Goal: Task Accomplishment & Management: Manage account settings

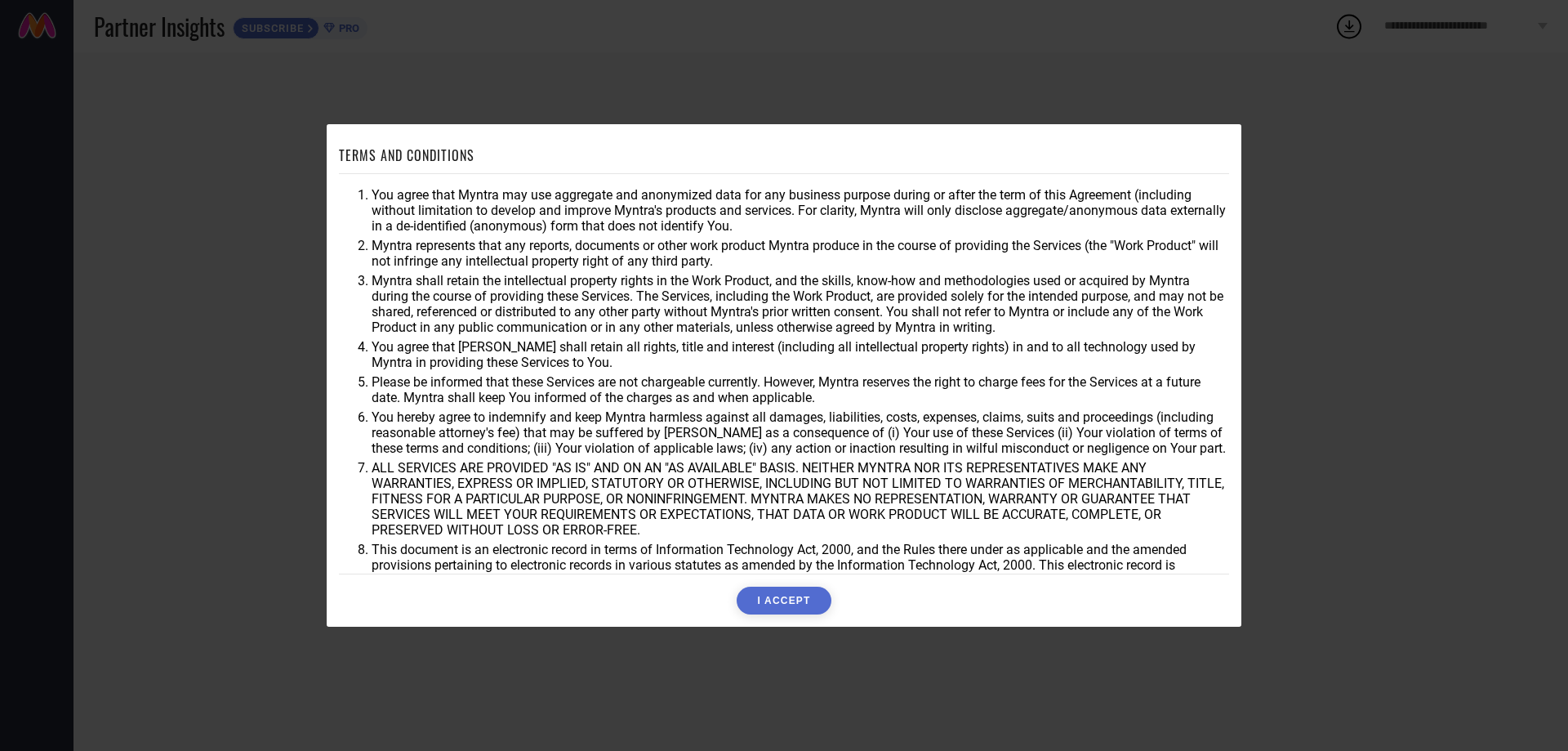
click at [791, 598] on button "I ACCEPT" at bounding box center [783, 600] width 94 height 28
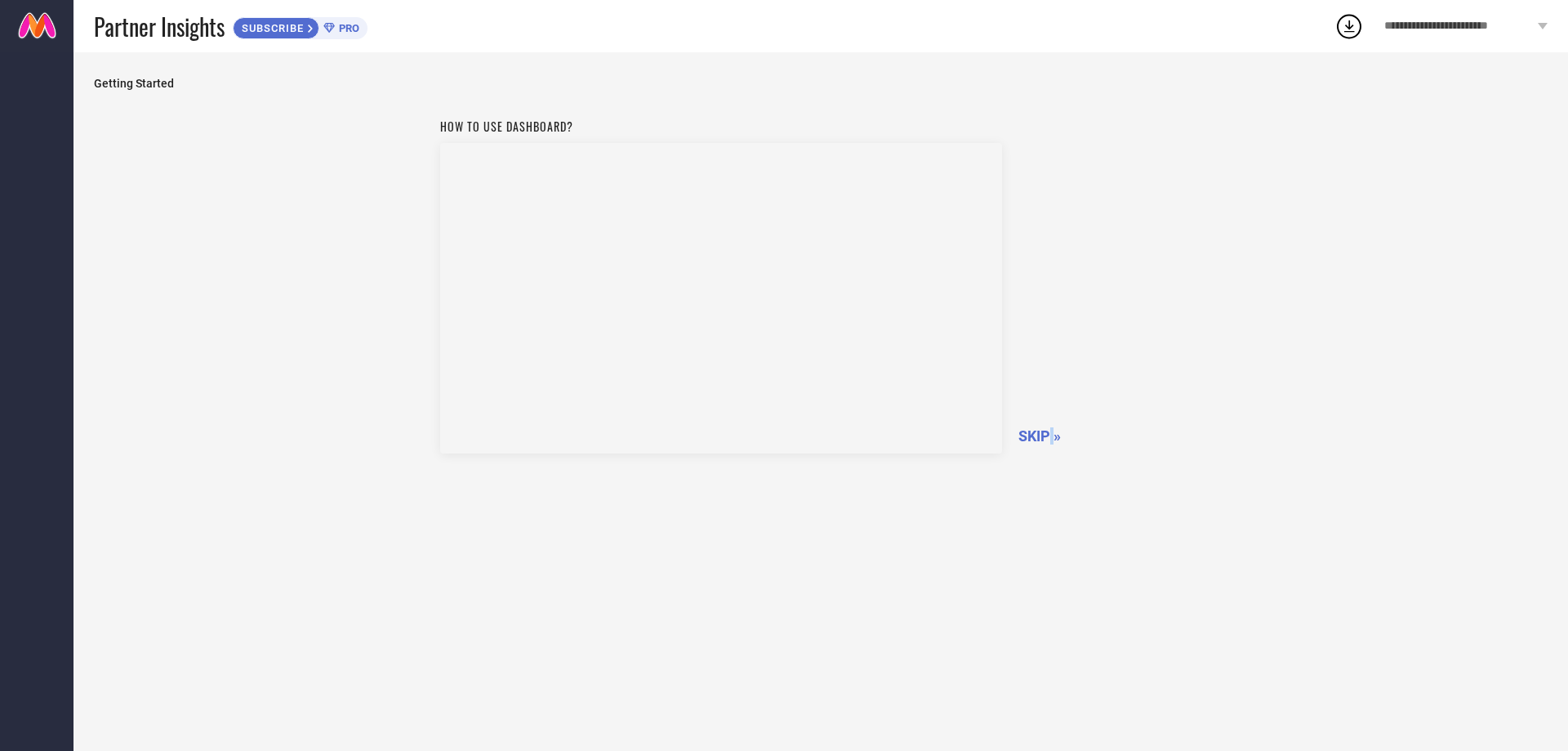
click at [1051, 431] on span "SKIP »" at bounding box center [1039, 436] width 42 height 17
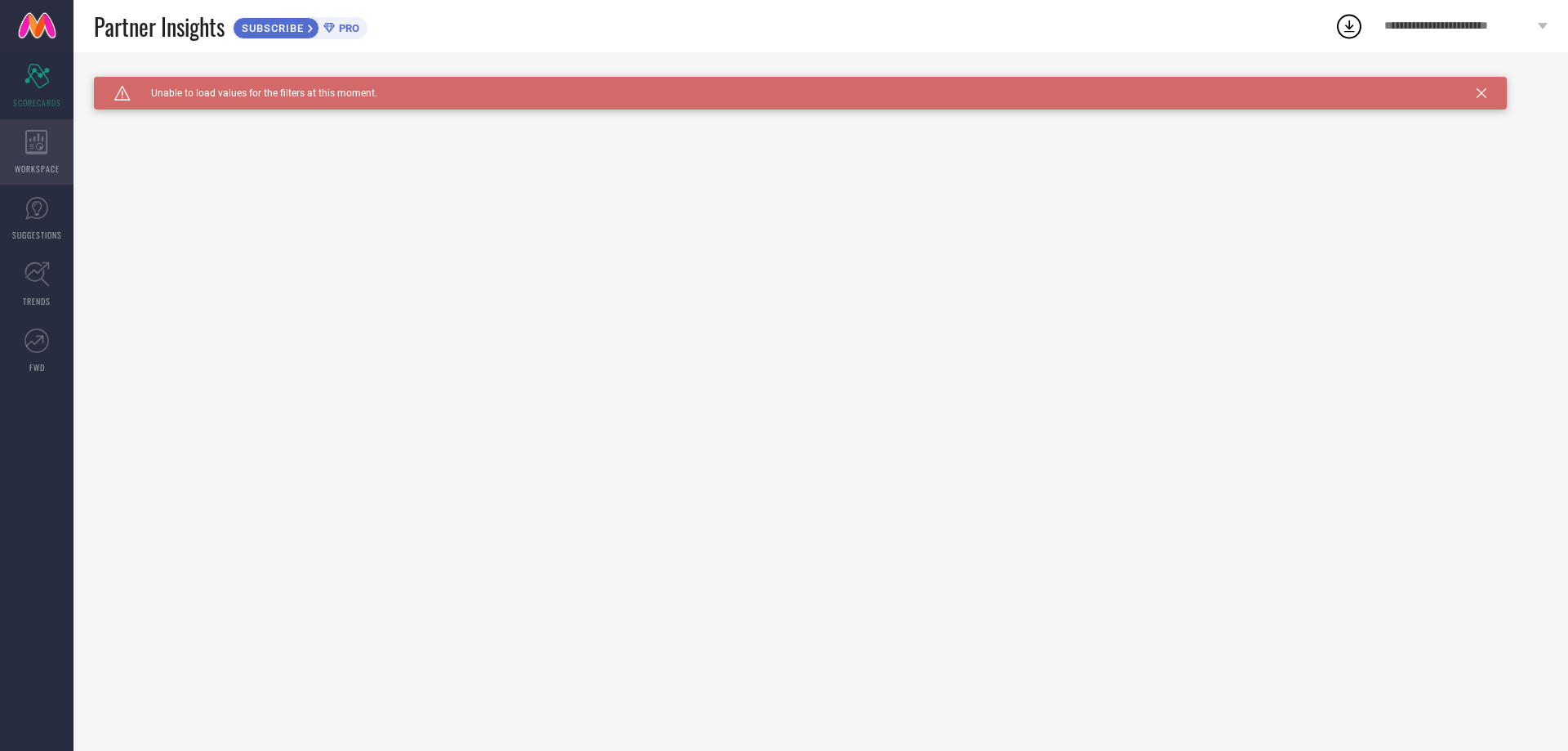
click at [39, 153] on icon at bounding box center [36, 142] width 22 height 24
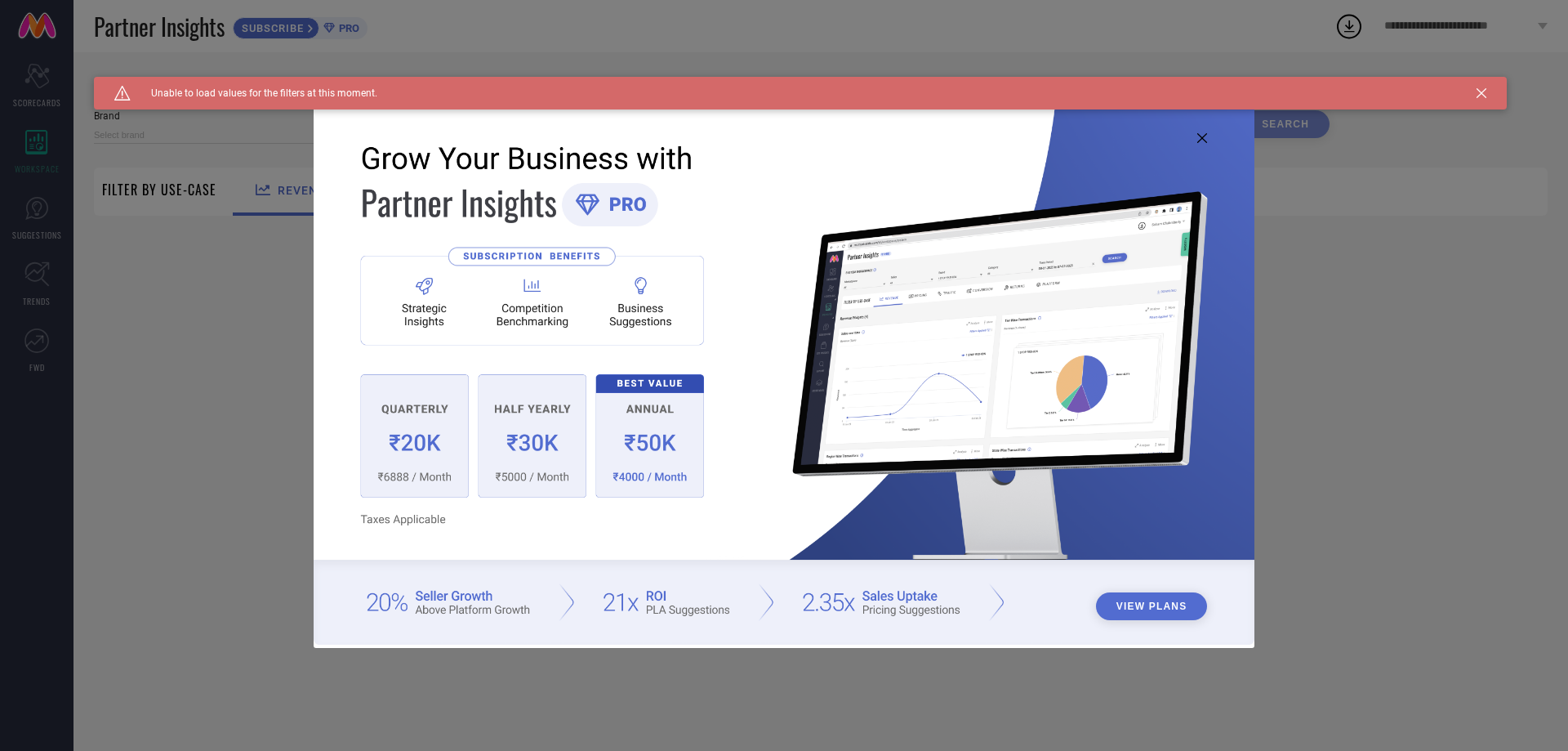
type input "1 STOP FASHION"
type input "All"
click at [39, 211] on div "View Plans" at bounding box center [784, 376] width 1568 height 751
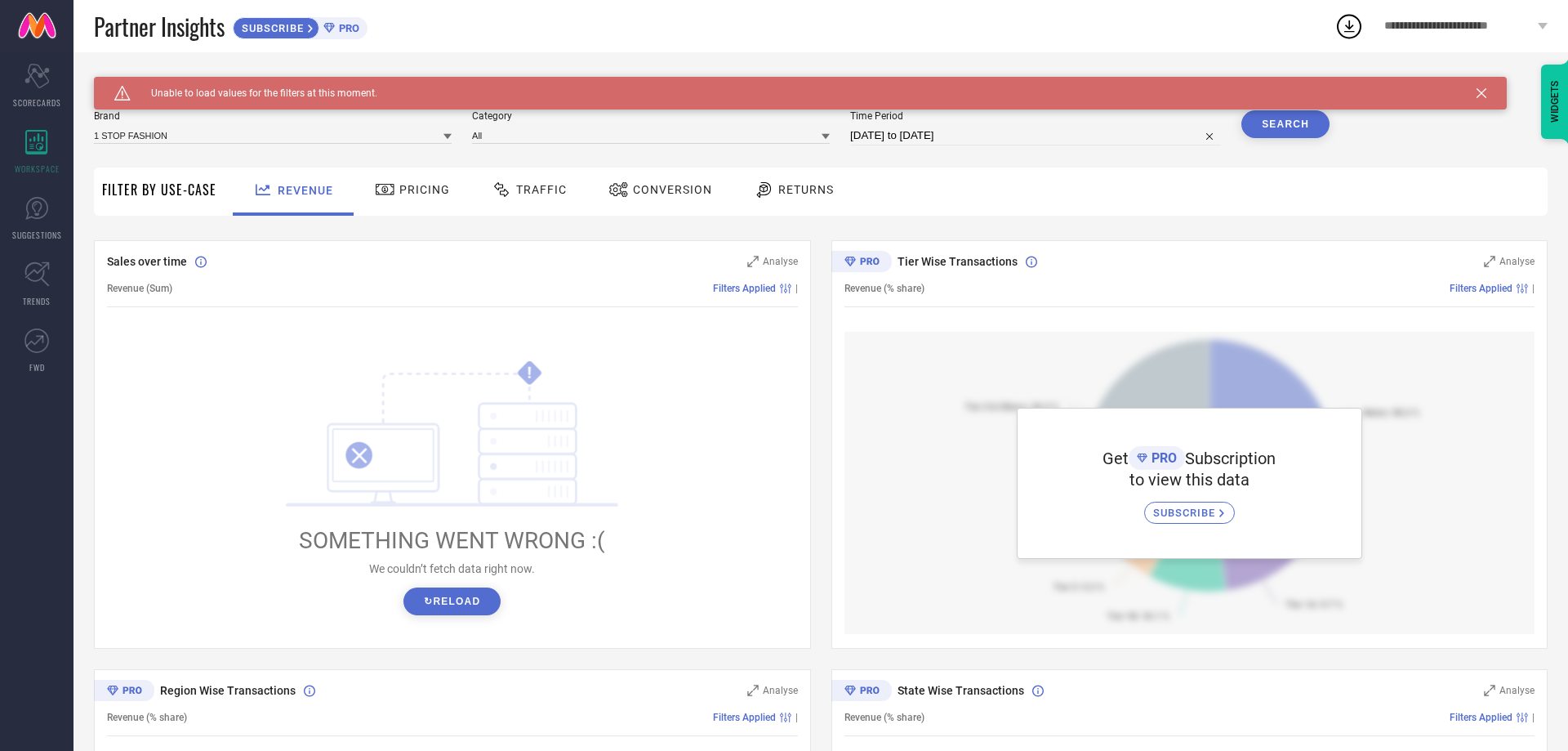
click at [434, 606] on button "↻ Reload" at bounding box center [452, 600] width 97 height 28
click at [447, 606] on button "↻ Reload" at bounding box center [452, 600] width 97 height 28
click at [51, 81] on div "Scorecard SCORECARDS" at bounding box center [37, 85] width 73 height 65
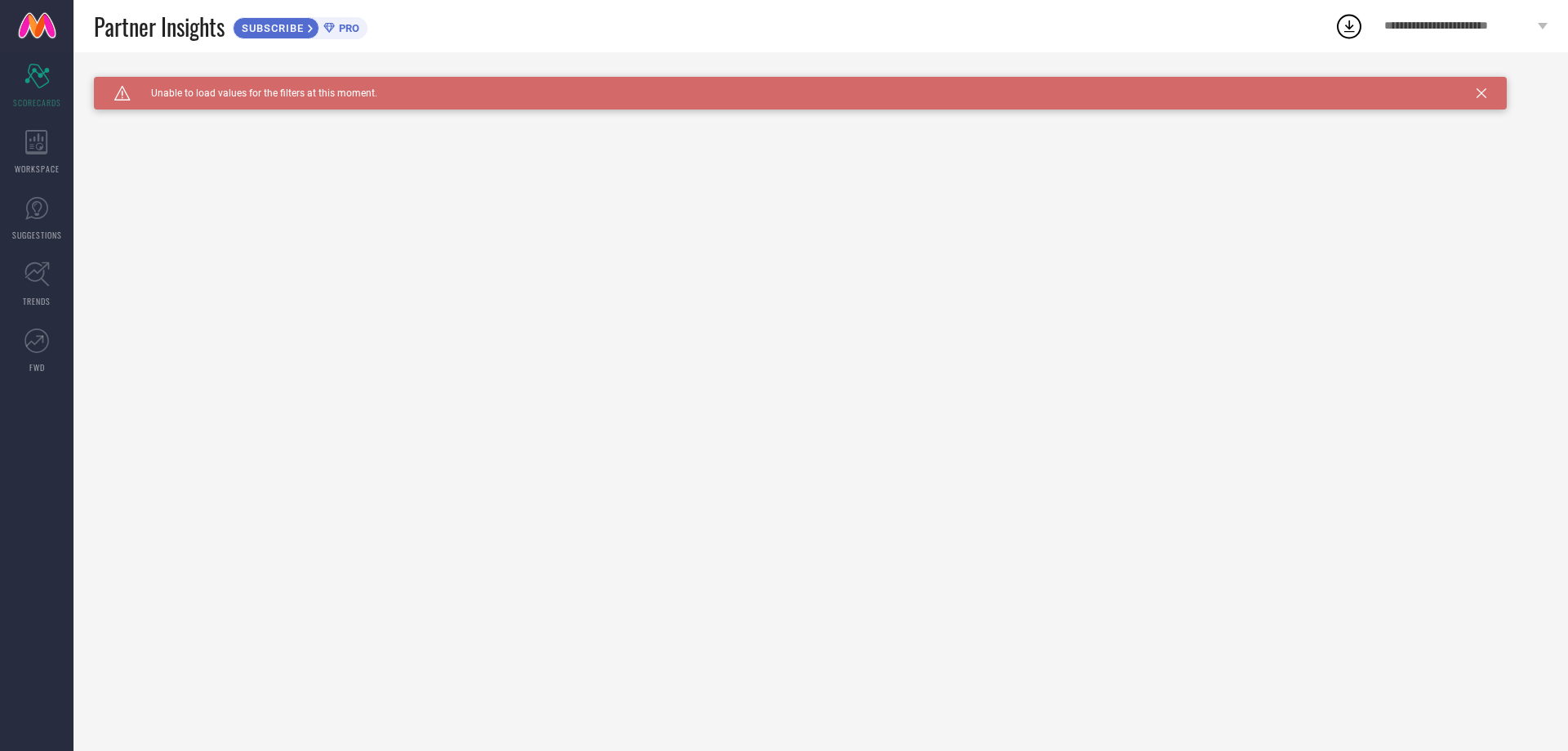
click at [1343, 26] on icon at bounding box center [1348, 26] width 30 height 30
click at [1421, 155] on span "View All Downloads" at bounding box center [1421, 150] width 85 height 13
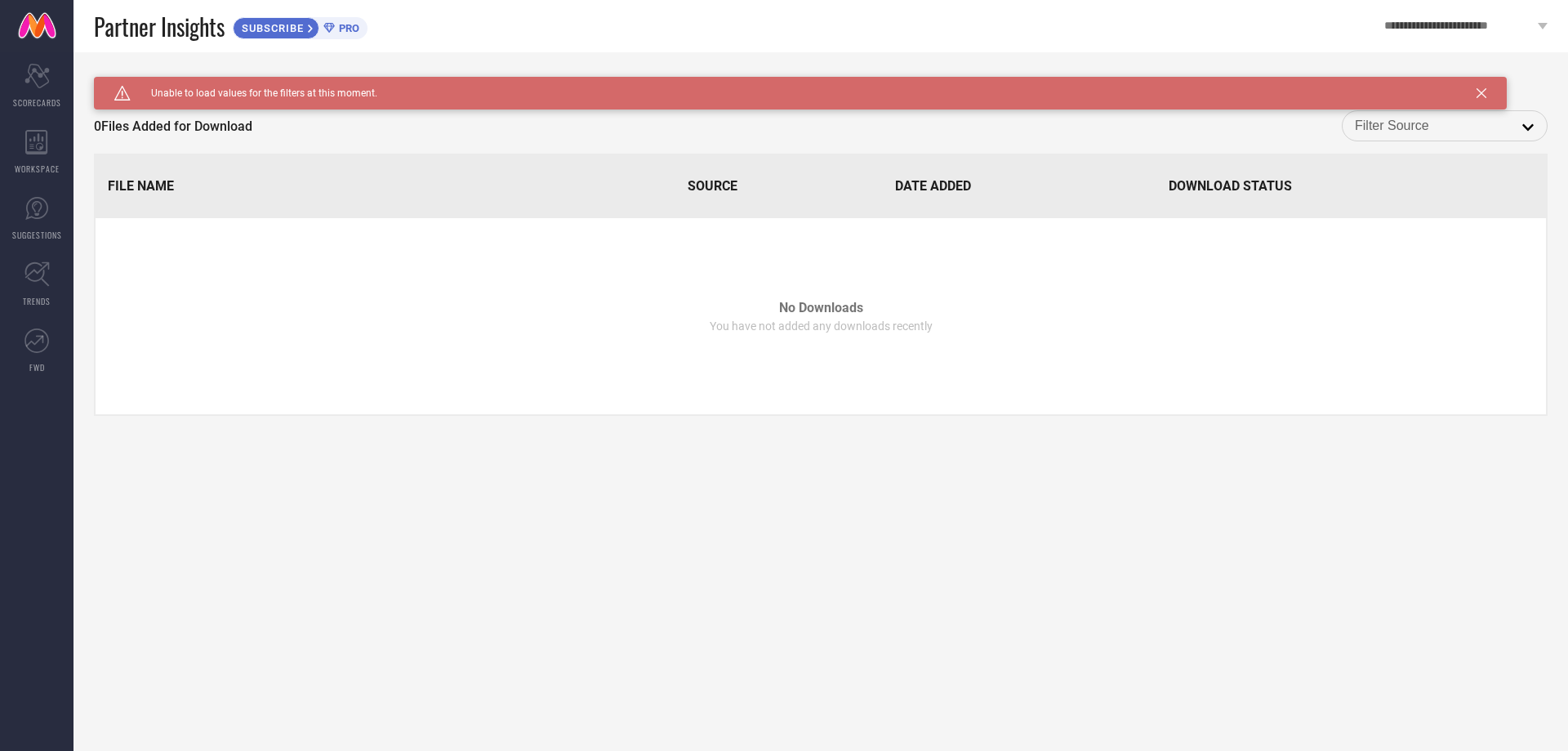
click at [1440, 23] on span "**********" at bounding box center [1459, 26] width 150 height 13
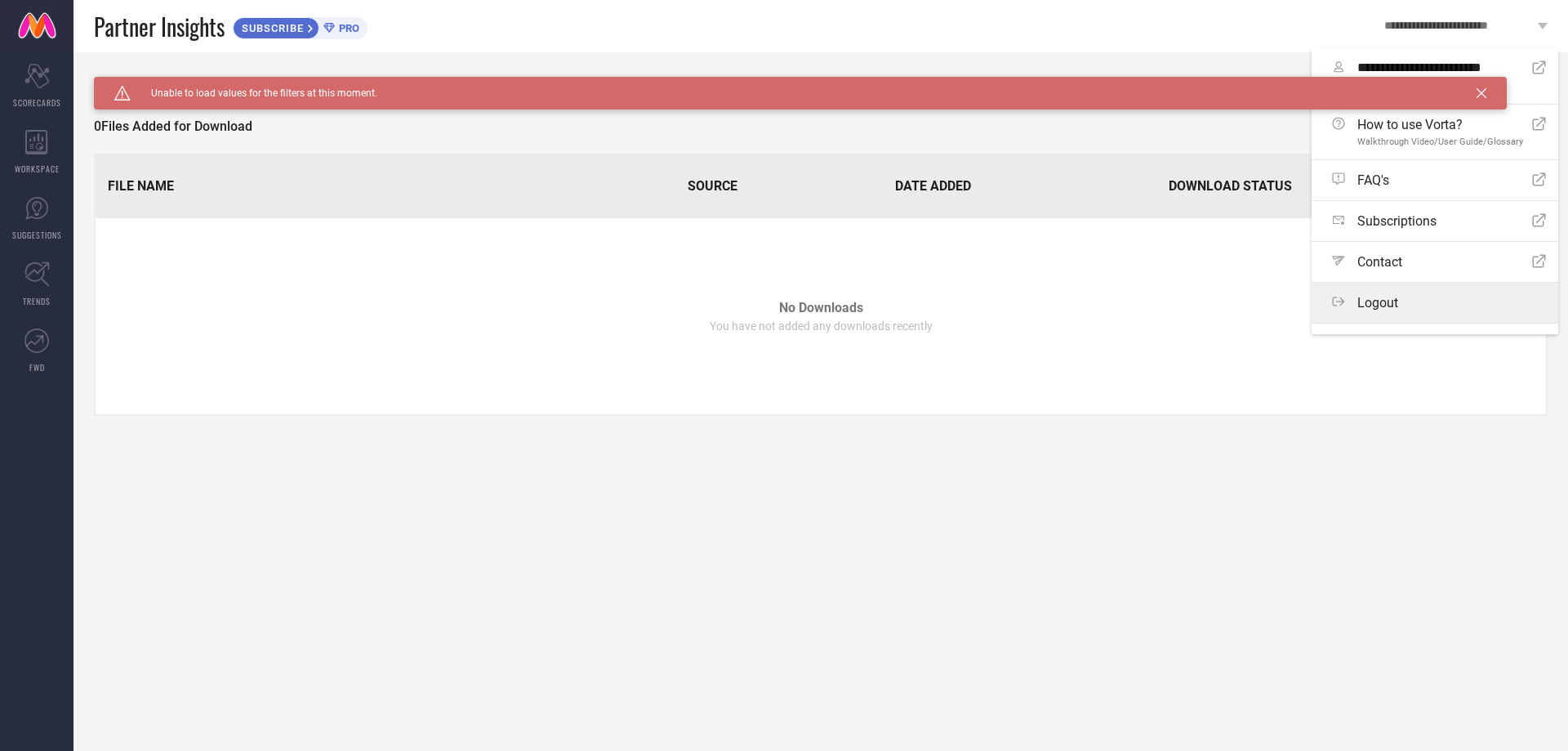
click at [1359, 292] on label "Logout" at bounding box center [1434, 302] width 246 height 40
click at [0, 0] on button "Logout" at bounding box center [0, 0] width 0 height 0
